Goal: Information Seeking & Learning: Learn about a topic

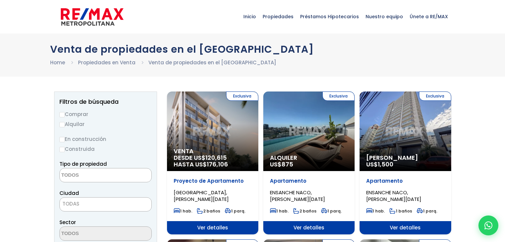
select select
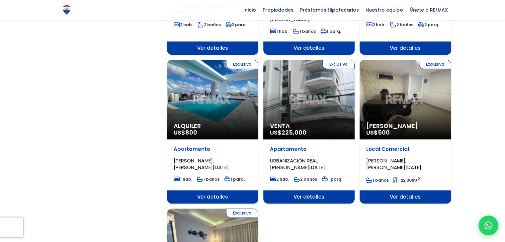
scroll to position [697, 0]
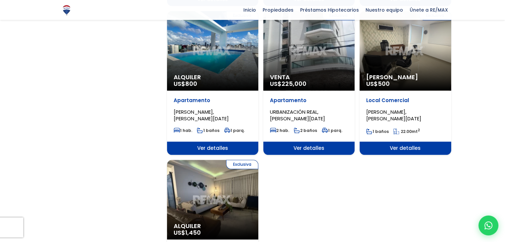
click at [318, 48] on div "Exclusiva Venta US$ 225,000" at bounding box center [308, 51] width 91 height 80
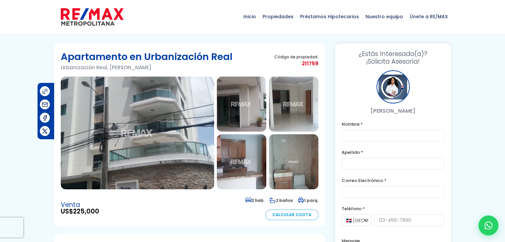
click at [157, 106] on img at bounding box center [137, 133] width 153 height 113
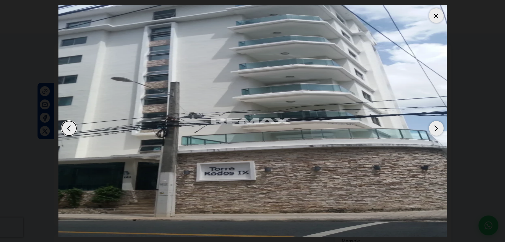
click at [434, 128] on div "Next slide" at bounding box center [436, 128] width 15 height 15
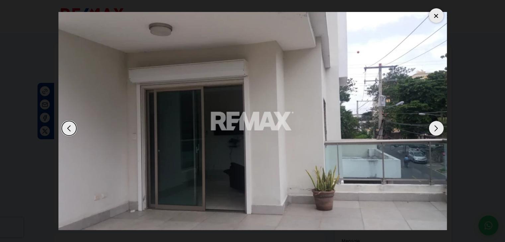
click at [434, 128] on div "Next slide" at bounding box center [436, 128] width 15 height 15
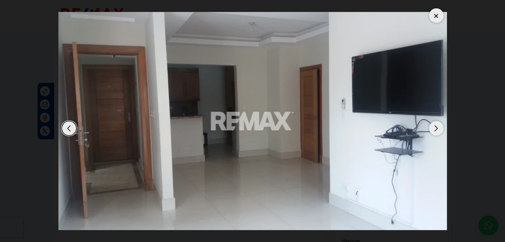
click at [434, 128] on div "Next slide" at bounding box center [436, 128] width 15 height 15
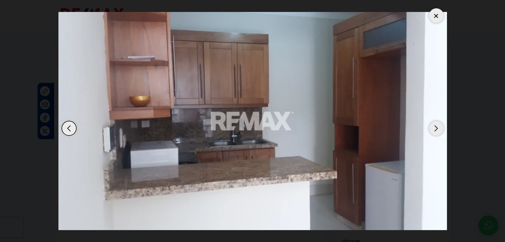
click at [434, 131] on div "Next slide" at bounding box center [436, 128] width 15 height 15
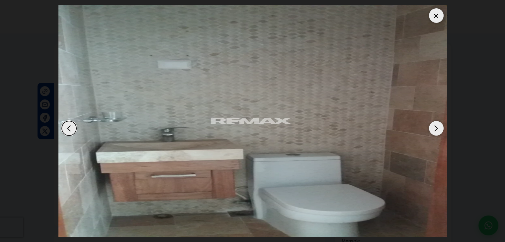
click at [434, 131] on div "Next slide" at bounding box center [436, 128] width 15 height 15
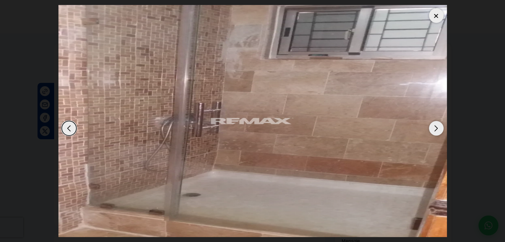
click at [434, 131] on div "Next slide" at bounding box center [436, 128] width 15 height 15
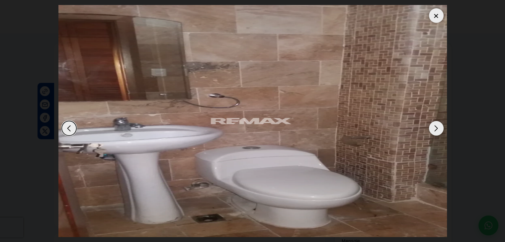
click at [434, 131] on div "Next slide" at bounding box center [436, 128] width 15 height 15
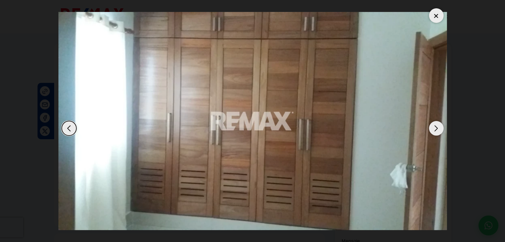
click at [434, 131] on div "Next slide" at bounding box center [436, 128] width 15 height 15
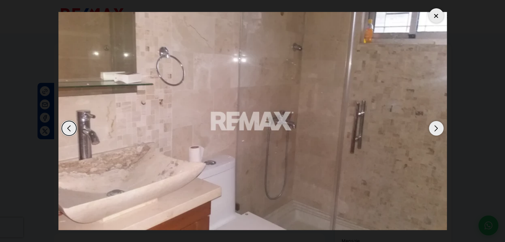
click at [434, 131] on div "Next slide" at bounding box center [436, 128] width 15 height 15
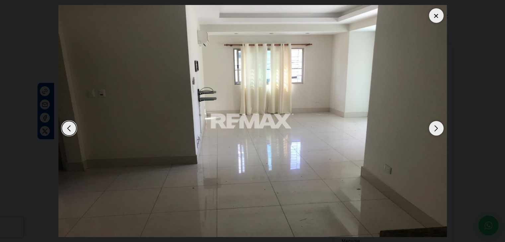
click at [434, 131] on div "Next slide" at bounding box center [436, 128] width 15 height 15
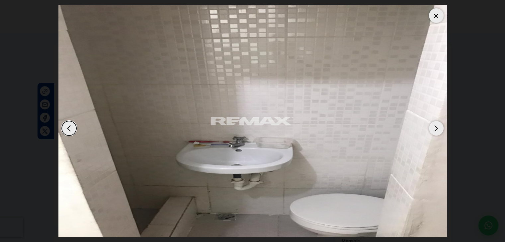
click at [434, 131] on div "Next slide" at bounding box center [436, 128] width 15 height 15
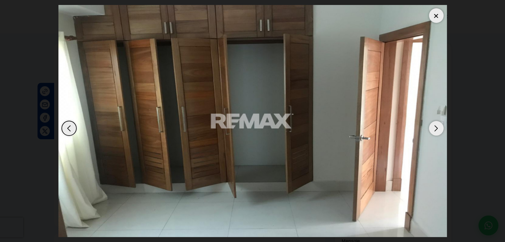
click at [434, 131] on div "Next slide" at bounding box center [436, 128] width 15 height 15
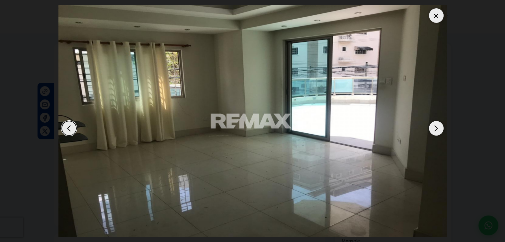
click at [434, 131] on div "Next slide" at bounding box center [436, 128] width 15 height 15
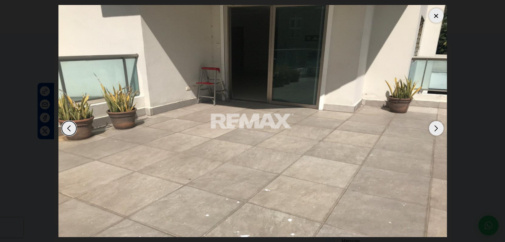
click at [434, 131] on div "Next slide" at bounding box center [436, 128] width 15 height 15
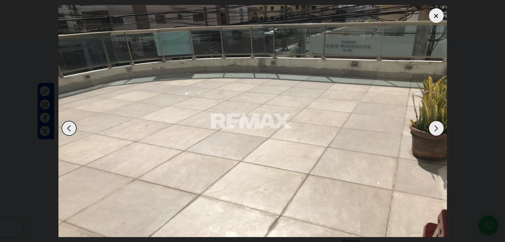
click at [434, 131] on div "Next slide" at bounding box center [436, 128] width 15 height 15
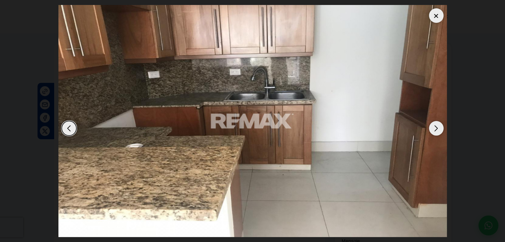
click at [434, 131] on div "Next slide" at bounding box center [436, 128] width 15 height 15
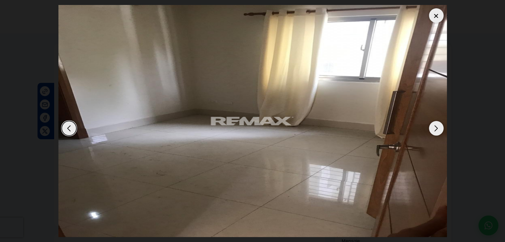
click at [434, 131] on div "Next slide" at bounding box center [436, 128] width 15 height 15
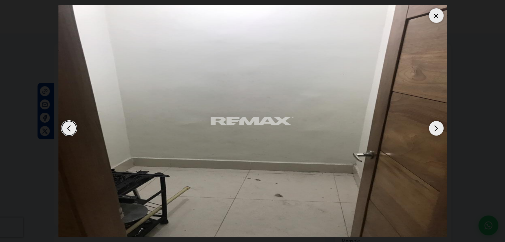
click at [434, 131] on div "Next slide" at bounding box center [436, 128] width 15 height 15
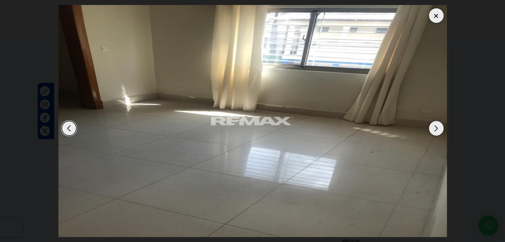
click at [434, 131] on div "Next slide" at bounding box center [436, 128] width 15 height 15
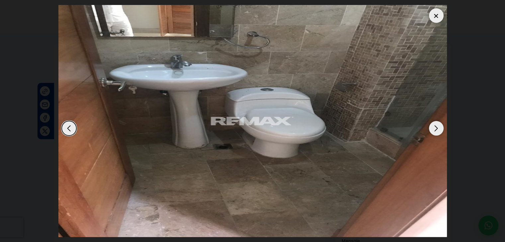
click at [434, 131] on div "Next slide" at bounding box center [436, 128] width 15 height 15
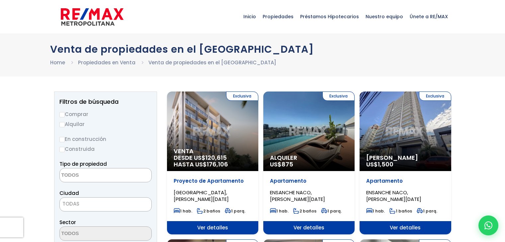
select select
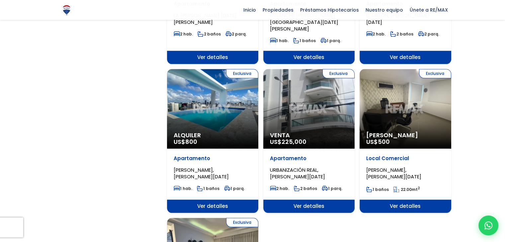
scroll to position [664, 0]
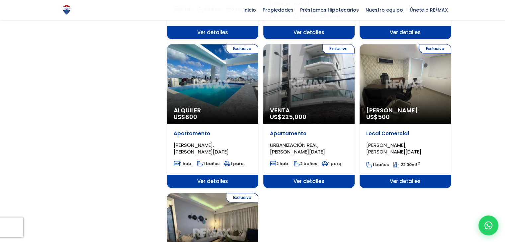
click at [306, 76] on div "Exclusiva Venta US$ 225,000" at bounding box center [308, 84] width 91 height 80
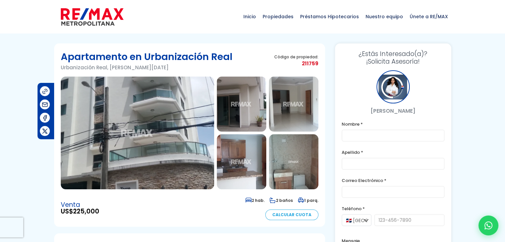
click at [177, 136] on img at bounding box center [137, 133] width 153 height 113
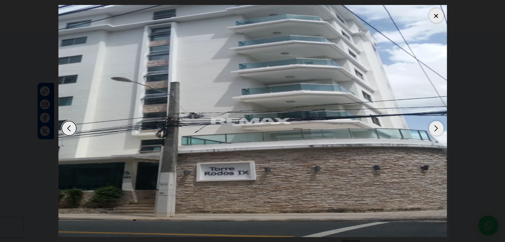
click at [438, 15] on div at bounding box center [436, 15] width 15 height 15
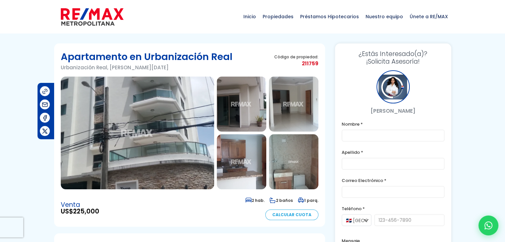
drag, startPoint x: 374, startPoint y: 110, endPoint x: 428, endPoint y: 110, distance: 54.1
click at [428, 110] on p "[PERSON_NAME]" at bounding box center [392, 111] width 103 height 8
copy p "[PERSON_NAME]"
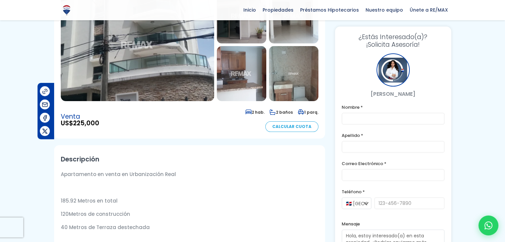
scroll to position [100, 0]
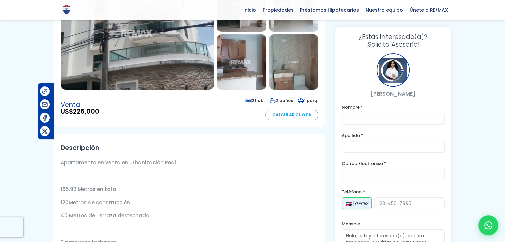
click at [365, 203] on select "🇩🇴 República Dominicana +1 🇺🇸 Estados Unidos +1 🇪🇸 España +34" at bounding box center [356, 203] width 30 height 12
click at [341, 197] on select "🇩🇴 República Dominicana +1 🇺🇸 Estados Unidos +1 🇪🇸 España +34" at bounding box center [356, 203] width 30 height 12
click at [365, 203] on select "🇩🇴 República Dominicana +1 🇺🇸 Estados Unidos +1 🇪🇸 España +34" at bounding box center [356, 203] width 30 height 12
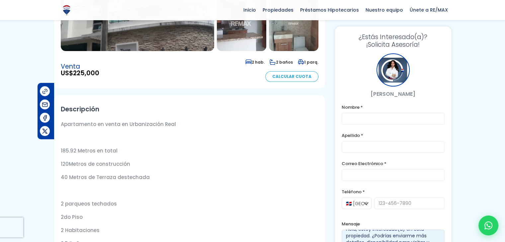
scroll to position [166, 0]
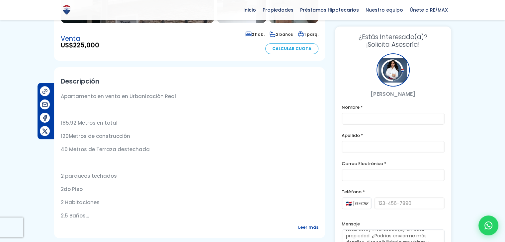
drag, startPoint x: 60, startPoint y: 41, endPoint x: 89, endPoint y: 215, distance: 176.9
click at [89, 215] on article "Apartamento en Urbanización Real Urbanización Real, Santo Domingo De Guzmán Cód…" at bounding box center [189, 216] width 271 height 679
copy article "US$ 225,000 2 hab. 2 baños 1 parq. Calcular Cuota Descripción Apartamento en ve…"
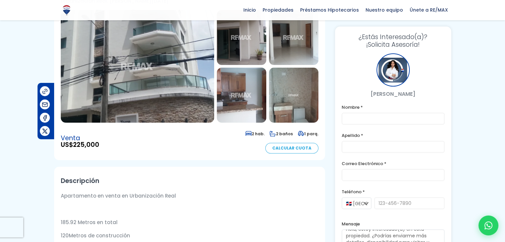
scroll to position [0, 0]
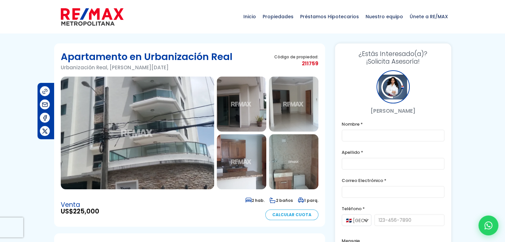
drag, startPoint x: 60, startPoint y: 16, endPoint x: 104, endPoint y: 20, distance: 44.0
click at [104, 20] on div "Inicio Propiedades Préstamos Hipotecarios Calculadora de préstamos Nuestro equi…" at bounding box center [252, 16] width 397 height 33
drag, startPoint x: 104, startPoint y: 20, endPoint x: 128, endPoint y: 207, distance: 188.4
click at [128, 207] on div "Venta US$ 225,000 2 hab. 2 baños 1 parq. Calcular Cuota" at bounding box center [189, 208] width 257 height 24
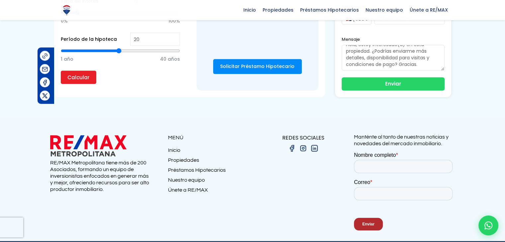
scroll to position [640, 0]
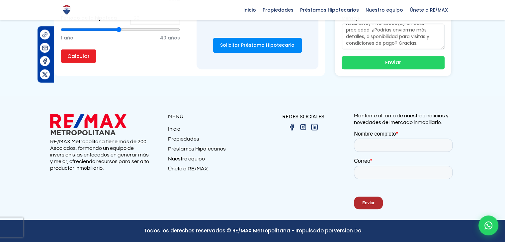
drag, startPoint x: 42, startPoint y: 120, endPoint x: 119, endPoint y: 125, distance: 77.5
click at [119, 125] on section "RE/MAX Metropolitana tiene más de 200 Asociados, formando un equipo de inversio…" at bounding box center [252, 158] width 505 height 124
copy section
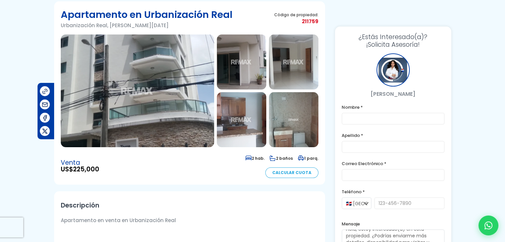
scroll to position [0, 0]
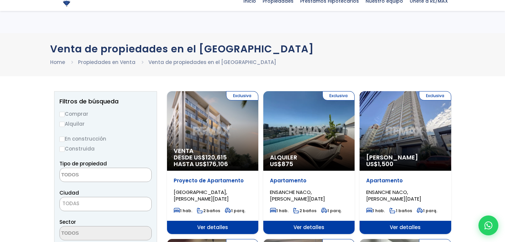
select select
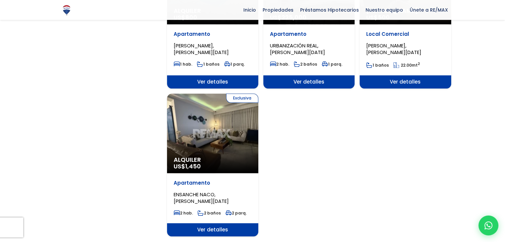
scroll to position [863, 0]
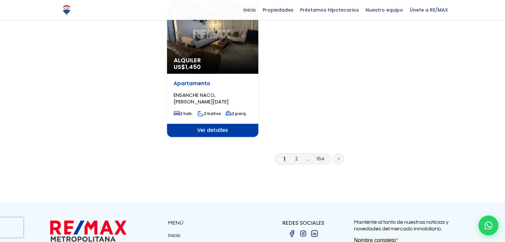
click at [294, 155] on li "2" at bounding box center [296, 159] width 11 height 8
click at [297, 155] on link "2" at bounding box center [296, 158] width 3 height 7
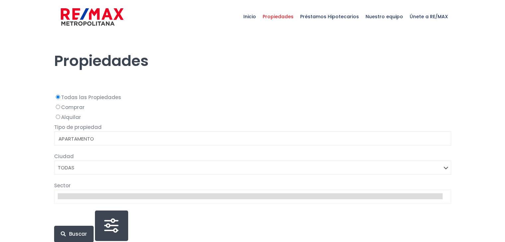
select select
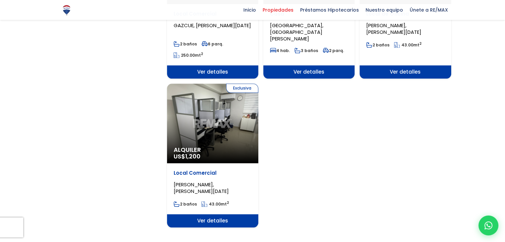
scroll to position [830, 0]
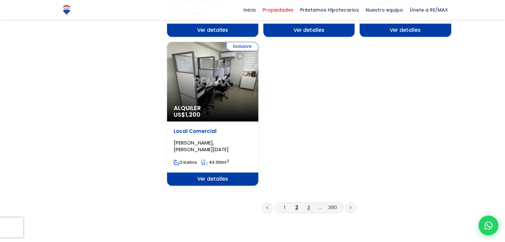
click at [309, 204] on link "3" at bounding box center [308, 207] width 3 height 7
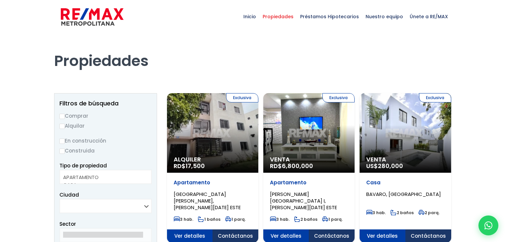
select select
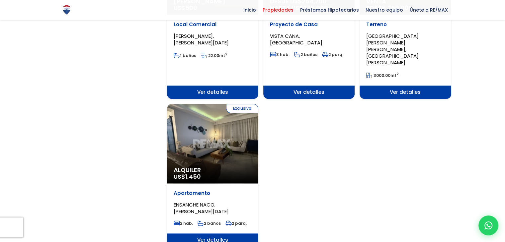
scroll to position [830, 0]
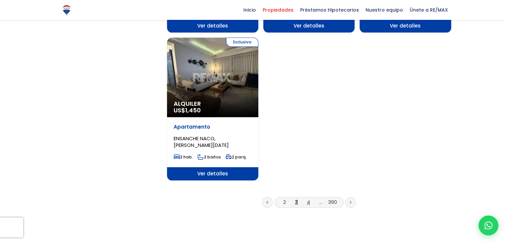
click at [309, 199] on link "4" at bounding box center [308, 202] width 3 height 7
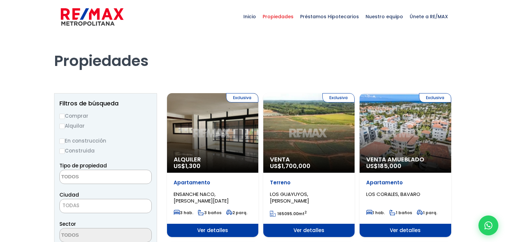
select select
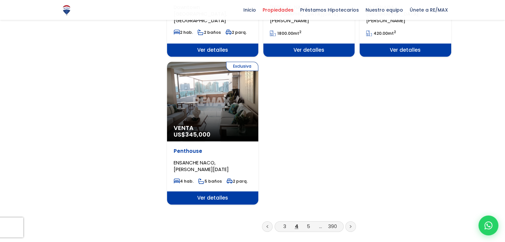
scroll to position [830, 0]
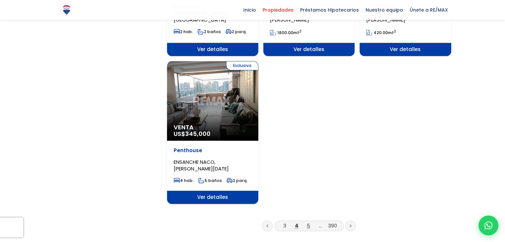
click at [308, 222] on link "5" at bounding box center [308, 225] width 3 height 7
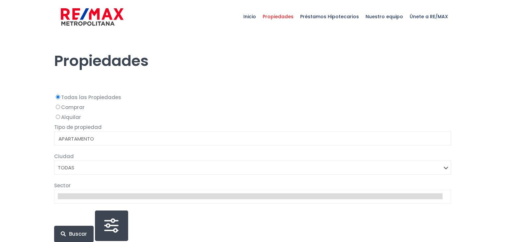
select select
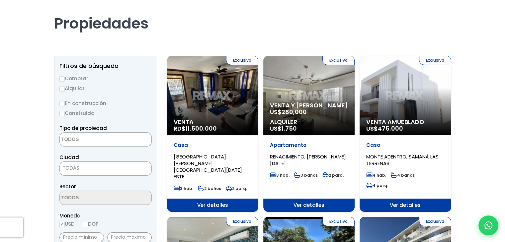
scroll to position [66, 0]
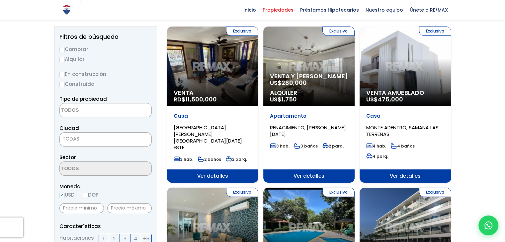
click at [313, 91] on span "Alquiler" at bounding box center [309, 93] width 78 height 7
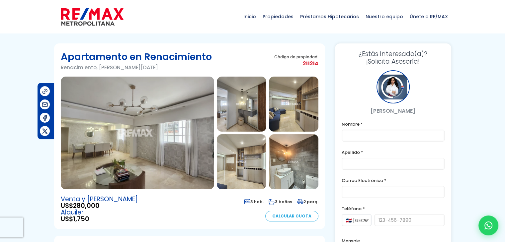
click at [168, 118] on img at bounding box center [137, 133] width 153 height 113
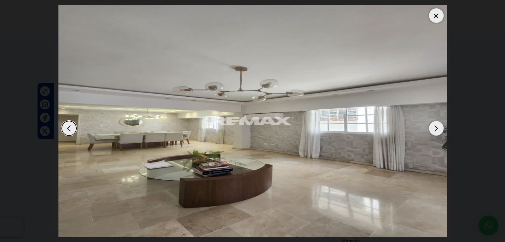
click at [435, 129] on div "Next slide" at bounding box center [436, 128] width 15 height 15
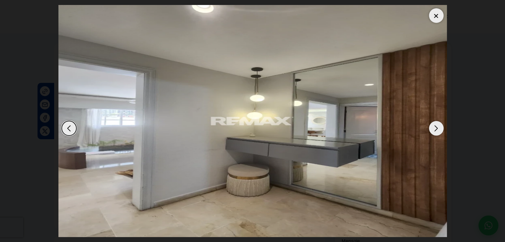
click at [435, 129] on div "Next slide" at bounding box center [436, 128] width 15 height 15
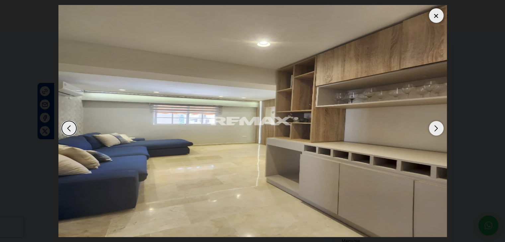
click at [435, 129] on div "Next slide" at bounding box center [436, 128] width 15 height 15
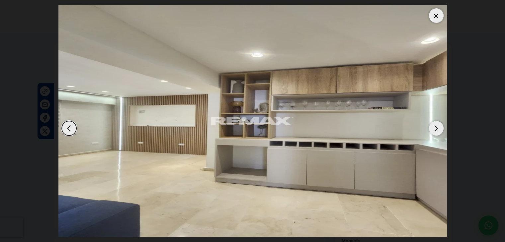
click at [435, 129] on div "Next slide" at bounding box center [436, 128] width 15 height 15
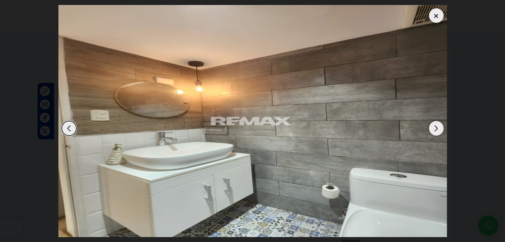
click at [435, 129] on div "Next slide" at bounding box center [436, 128] width 15 height 15
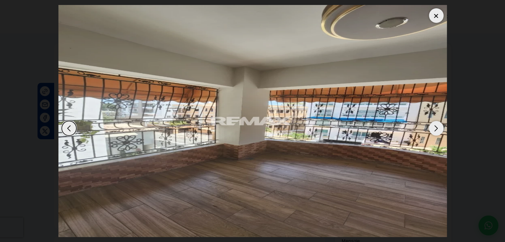
click at [435, 129] on div "Next slide" at bounding box center [436, 128] width 15 height 15
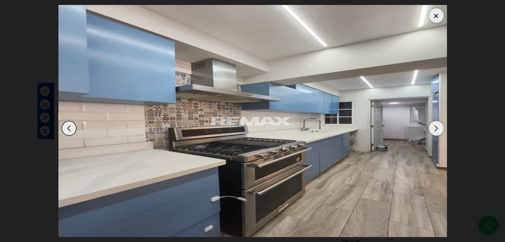
click at [437, 127] on div "Next slide" at bounding box center [436, 128] width 15 height 15
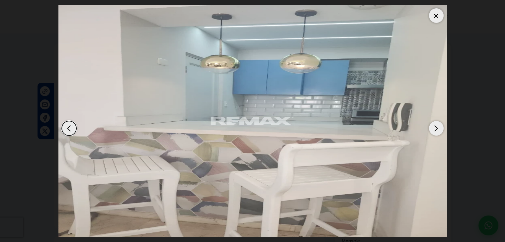
click at [437, 127] on div "Next slide" at bounding box center [436, 128] width 15 height 15
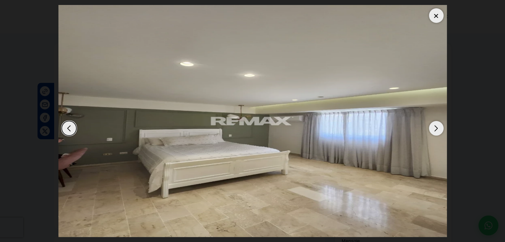
click at [437, 127] on div "Next slide" at bounding box center [436, 128] width 15 height 15
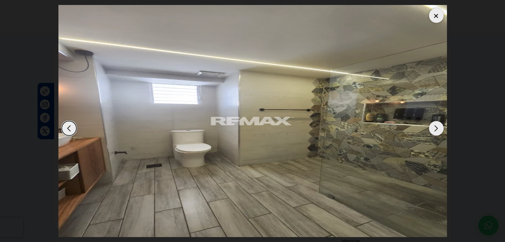
click at [437, 127] on div "Next slide" at bounding box center [436, 128] width 15 height 15
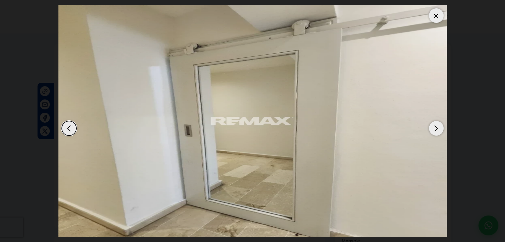
click at [437, 127] on div "Next slide" at bounding box center [436, 128] width 15 height 15
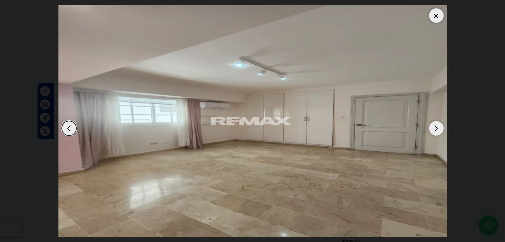
click at [437, 127] on div "Next slide" at bounding box center [436, 128] width 15 height 15
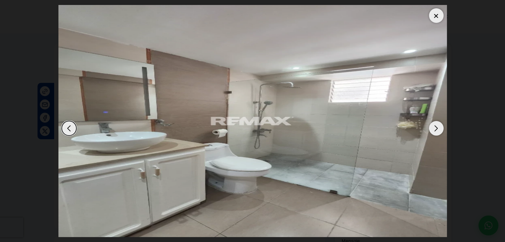
click at [437, 127] on div "Next slide" at bounding box center [436, 128] width 15 height 15
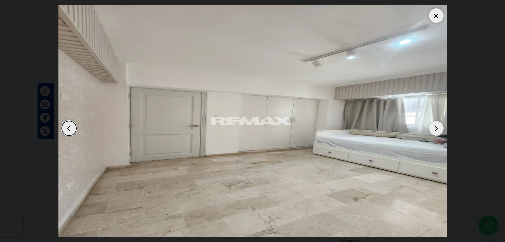
click at [437, 127] on div "Next slide" at bounding box center [436, 128] width 15 height 15
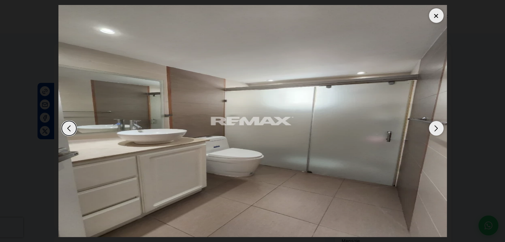
click at [437, 127] on div "Next slide" at bounding box center [436, 128] width 15 height 15
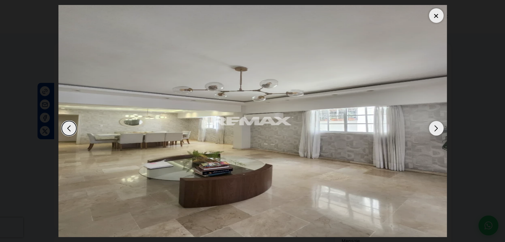
click at [435, 15] on div at bounding box center [436, 15] width 15 height 15
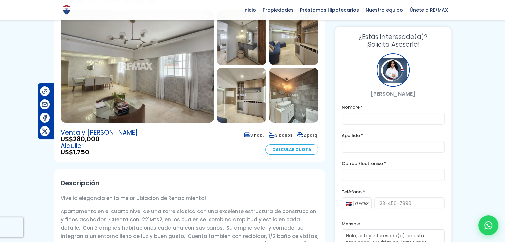
scroll to position [166, 0]
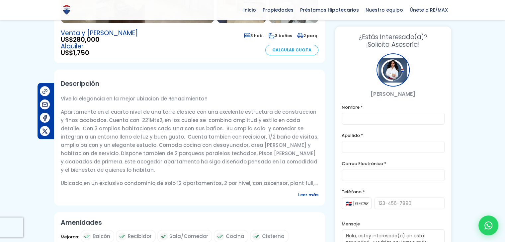
drag, startPoint x: 62, startPoint y: 84, endPoint x: 166, endPoint y: 177, distance: 139.4
click at [166, 177] on div "Descripción Vive la elegancia en la mejor ubiacion de Renacimiento!! Apartament…" at bounding box center [189, 138] width 271 height 136
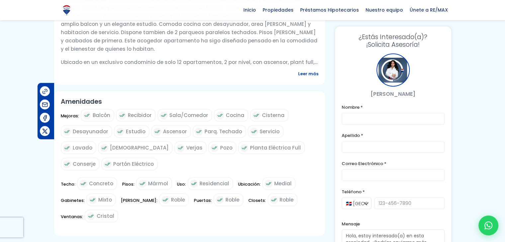
scroll to position [299, 0]
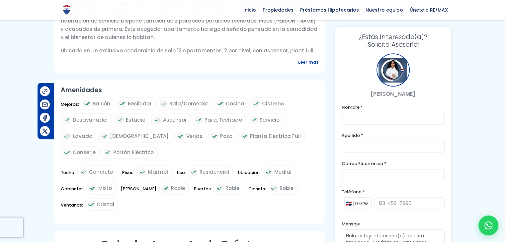
click at [182, 96] on div "Amenidades Mejoras: Balcón Recibidor Sala/Comedor Cocina Cisterna Desayunador E…" at bounding box center [189, 152] width 271 height 145
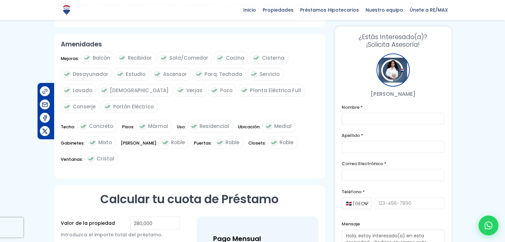
scroll to position [349, 0]
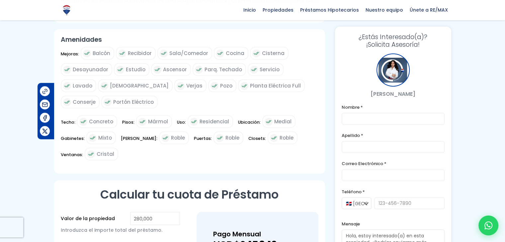
drag, startPoint x: 62, startPoint y: 82, endPoint x: 154, endPoint y: 164, distance: 123.2
click at [154, 164] on article "Apartamento en Renacimiento Renacimiento, Santo Domingo De Guzmán Código de pro…" at bounding box center [189, 43] width 271 height 699
copy article "Descripción Vive la elegancia en la mejor ubiacion de Renacimiento!! Apartament…"
click at [360, 191] on label "Teléfono *" at bounding box center [392, 192] width 103 height 8
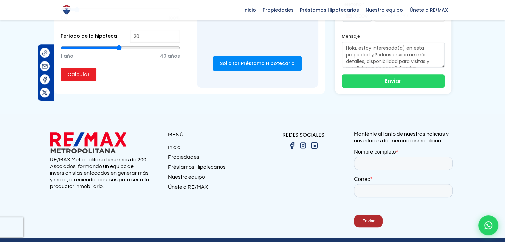
scroll to position [658, 0]
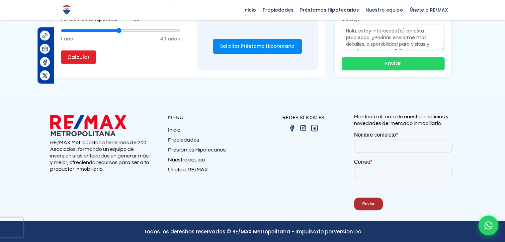
click at [297, 174] on div at bounding box center [252, 159] width 505 height 124
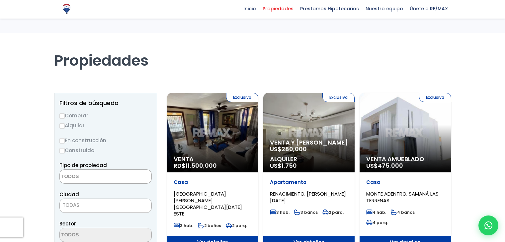
select select
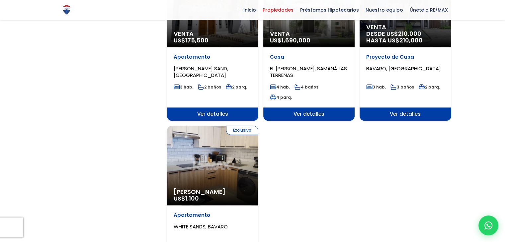
scroll to position [796, 0]
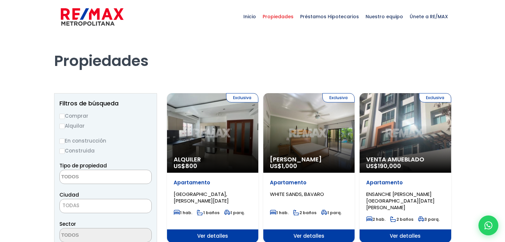
select select
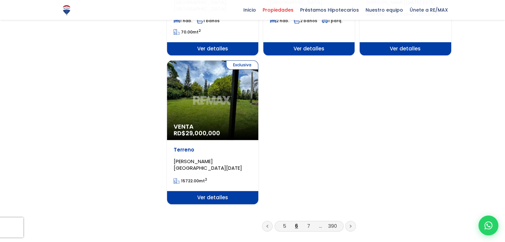
scroll to position [830, 0]
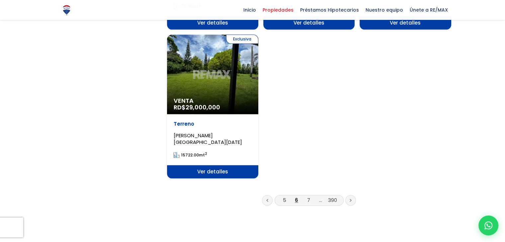
click at [306, 196] on li "7" at bounding box center [308, 200] width 11 height 8
click at [307, 197] on link "7" at bounding box center [308, 200] width 3 height 7
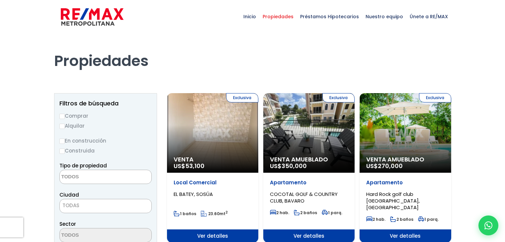
select select
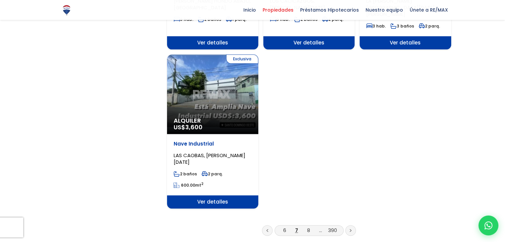
scroll to position [830, 0]
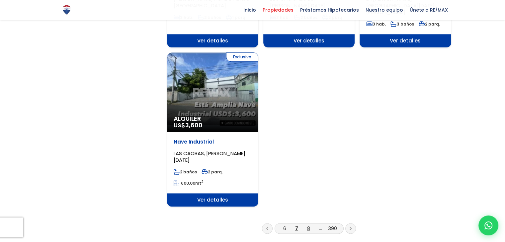
click at [308, 225] on link "8" at bounding box center [308, 228] width 3 height 7
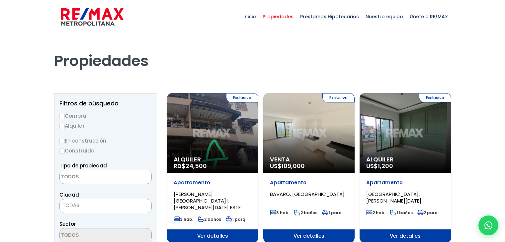
select select
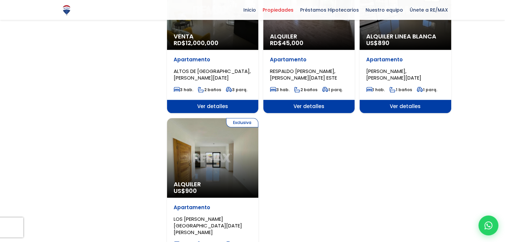
scroll to position [763, 0]
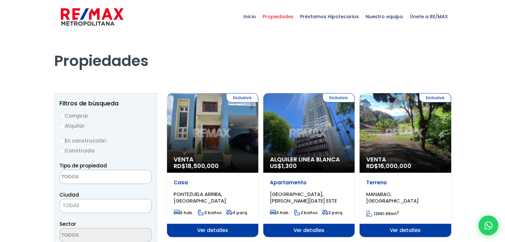
select select
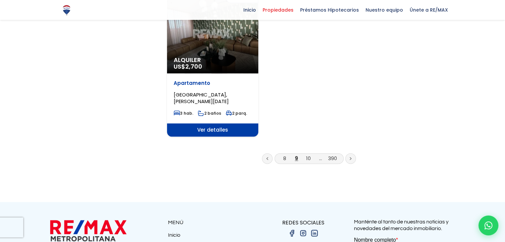
scroll to position [863, 0]
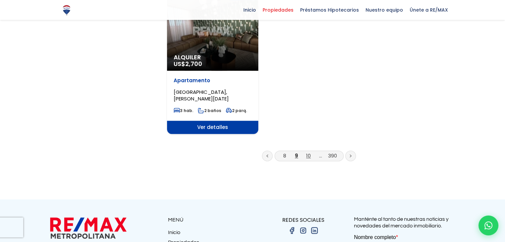
click at [308, 154] on link "10" at bounding box center [308, 155] width 5 height 7
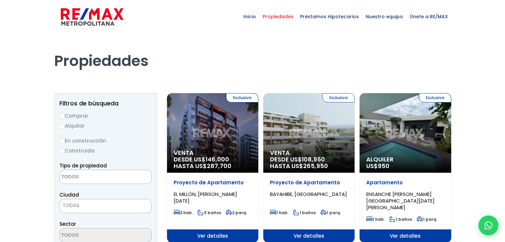
select select
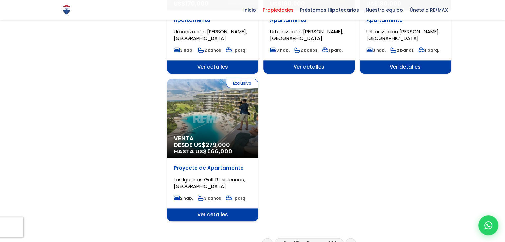
scroll to position [796, 0]
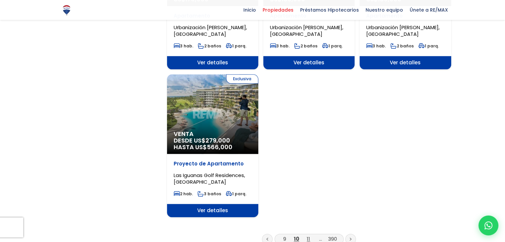
click at [308, 236] on link "11" at bounding box center [308, 239] width 3 height 7
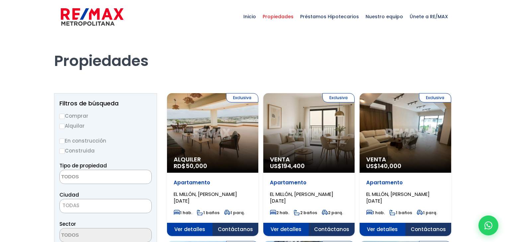
select select
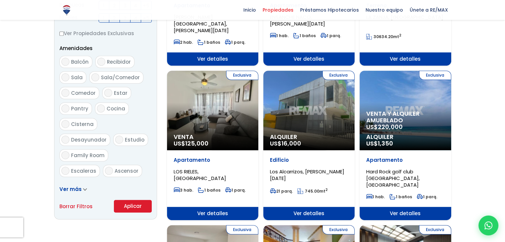
scroll to position [299, 0]
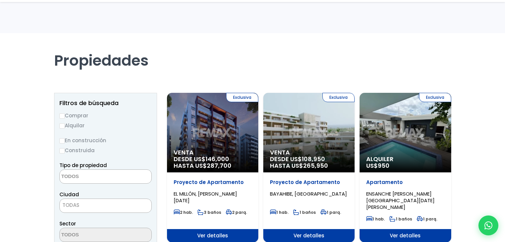
select select
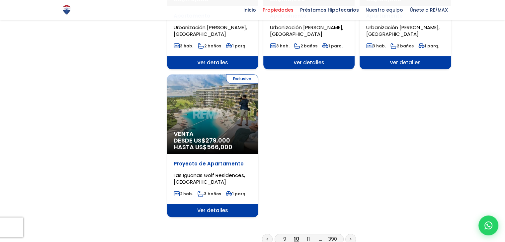
scroll to position [796, 0]
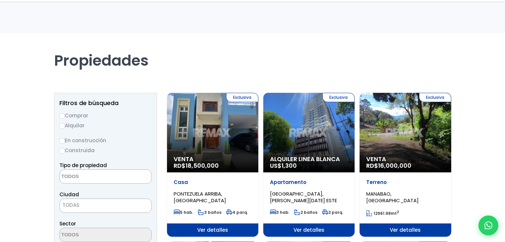
select select
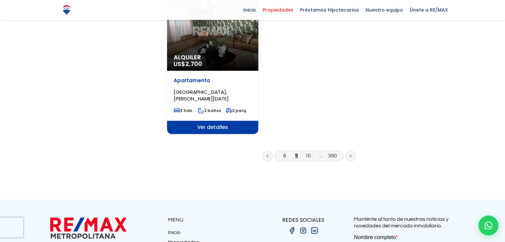
scroll to position [863, 0]
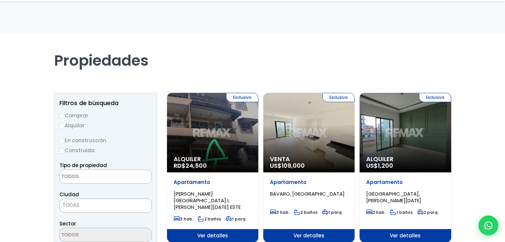
select select
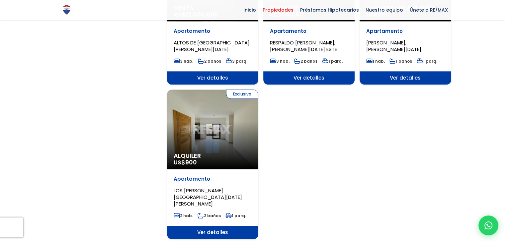
scroll to position [763, 0]
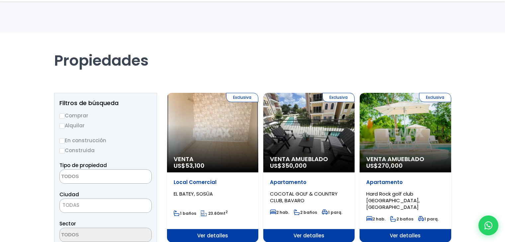
select select
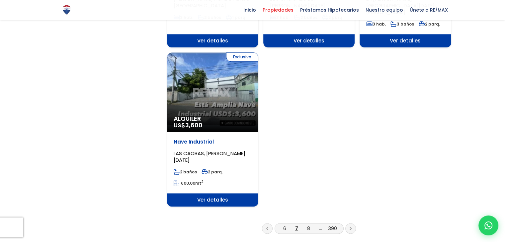
scroll to position [830, 0]
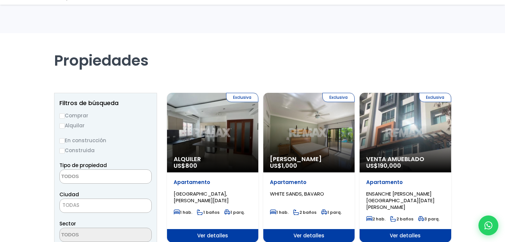
select select
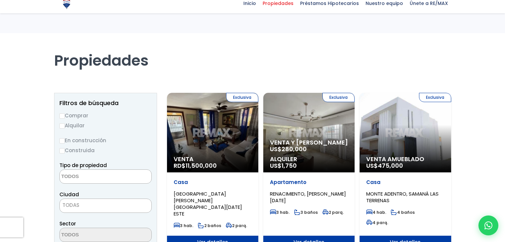
select select
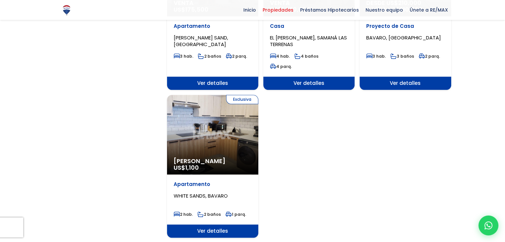
scroll to position [796, 0]
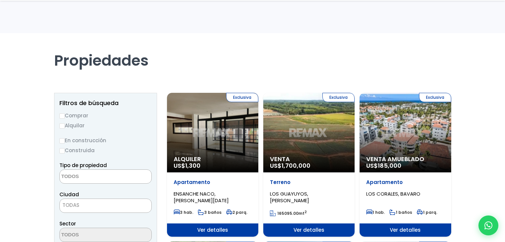
select select
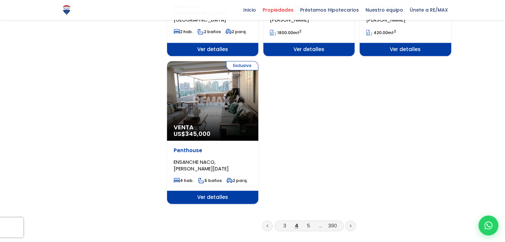
scroll to position [830, 0]
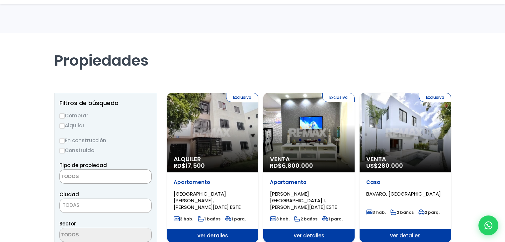
select select
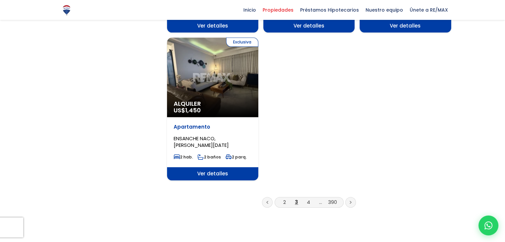
scroll to position [830, 0]
